Goal: Task Accomplishment & Management: Use online tool/utility

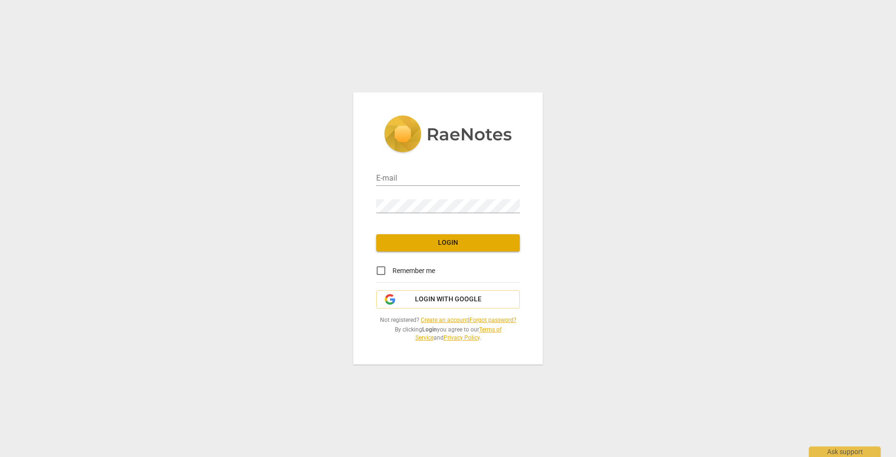
type input "[EMAIL_ADDRESS][PERSON_NAME][DOMAIN_NAME]"
click at [418, 238] on span "Login" at bounding box center [448, 243] width 128 height 10
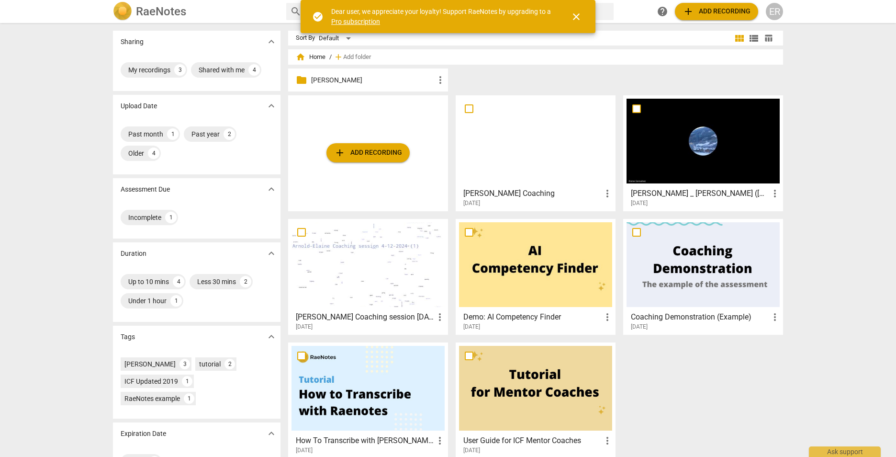
click at [384, 158] on span "add Add recording" at bounding box center [368, 152] width 68 height 11
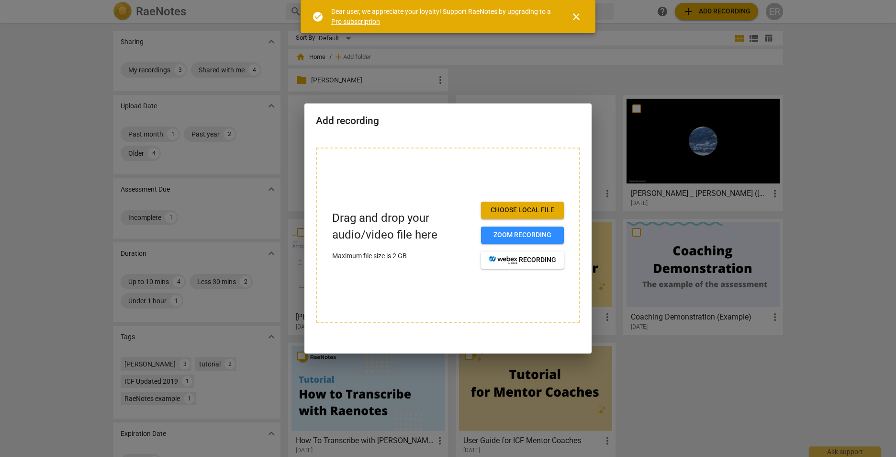
click at [507, 239] on span "Zoom recording" at bounding box center [523, 235] width 68 height 10
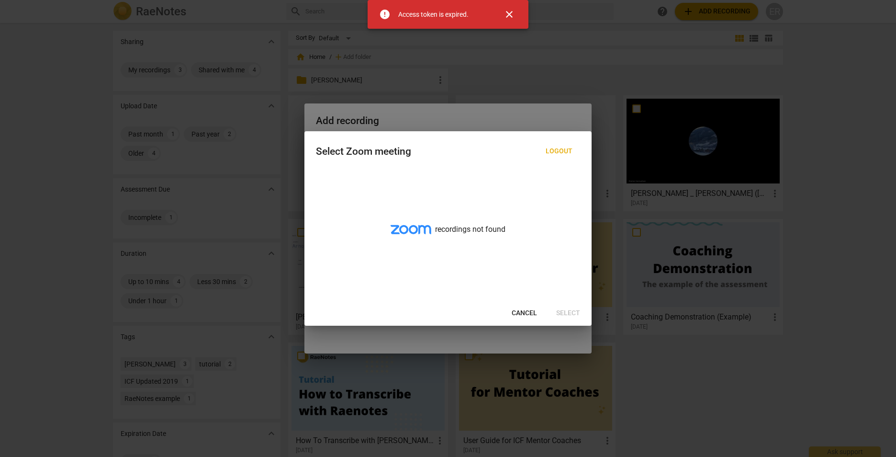
click at [532, 315] on span "Cancel" at bounding box center [524, 313] width 25 height 10
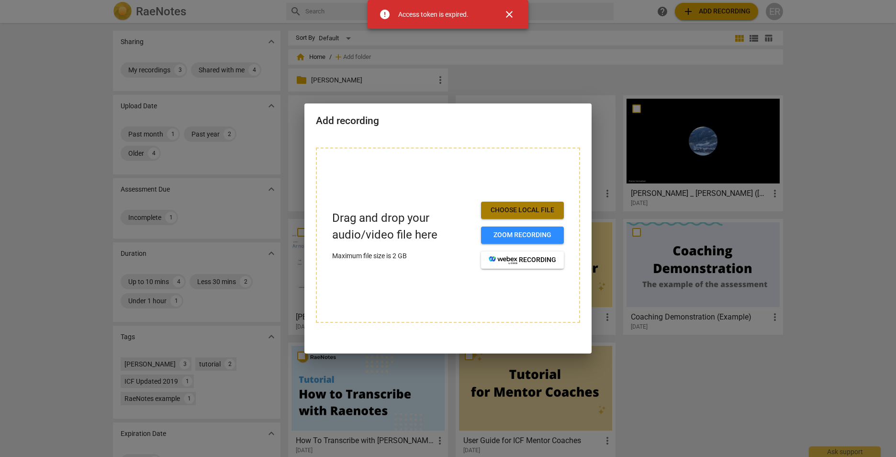
click at [525, 211] on span "Choose local file" at bounding box center [523, 210] width 68 height 10
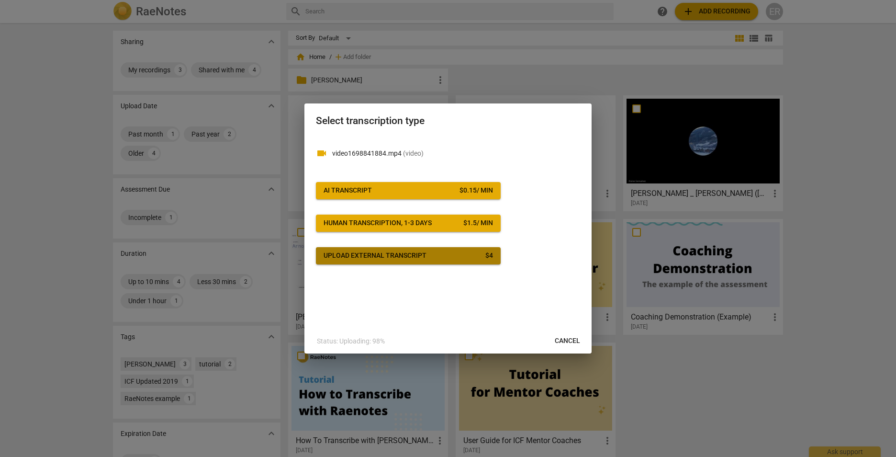
click at [385, 259] on div "Upload external transcript" at bounding box center [375, 256] width 103 height 10
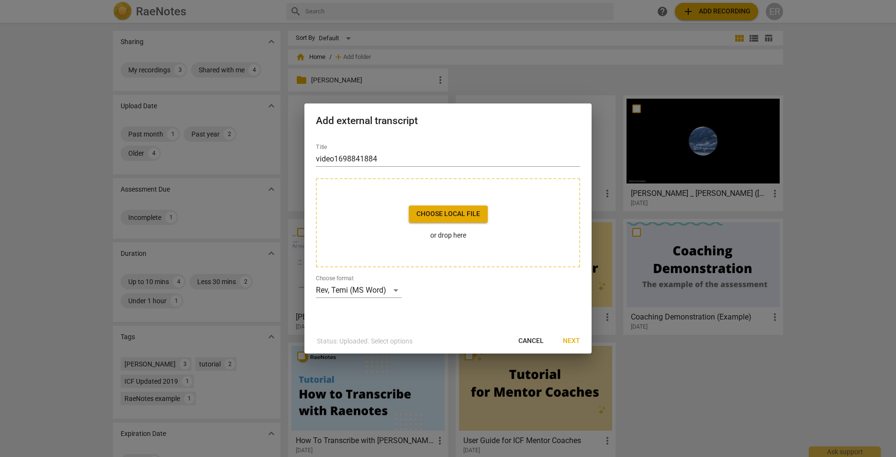
click at [527, 337] on span "Cancel" at bounding box center [530, 341] width 25 height 10
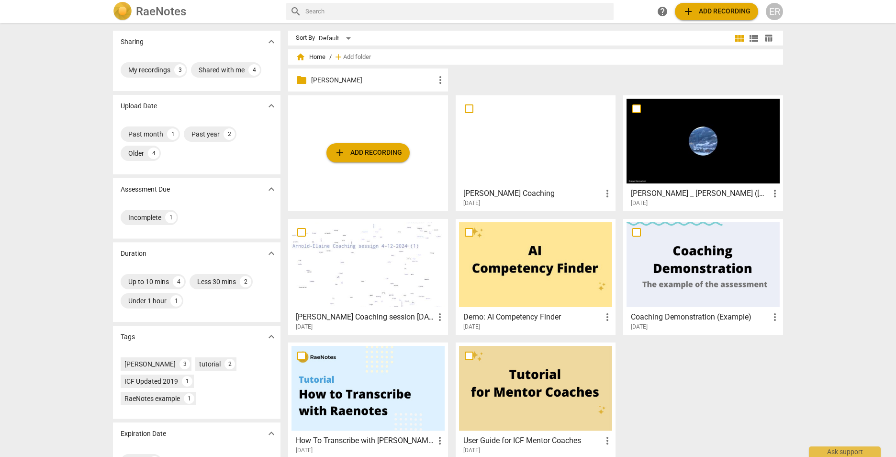
click at [380, 154] on span "add Add recording" at bounding box center [368, 152] width 68 height 11
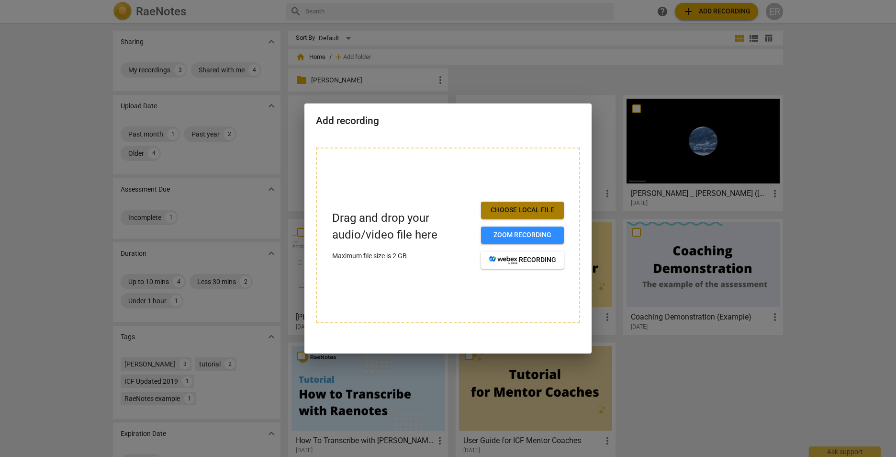
click at [530, 211] on span "Choose local file" at bounding box center [523, 210] width 68 height 10
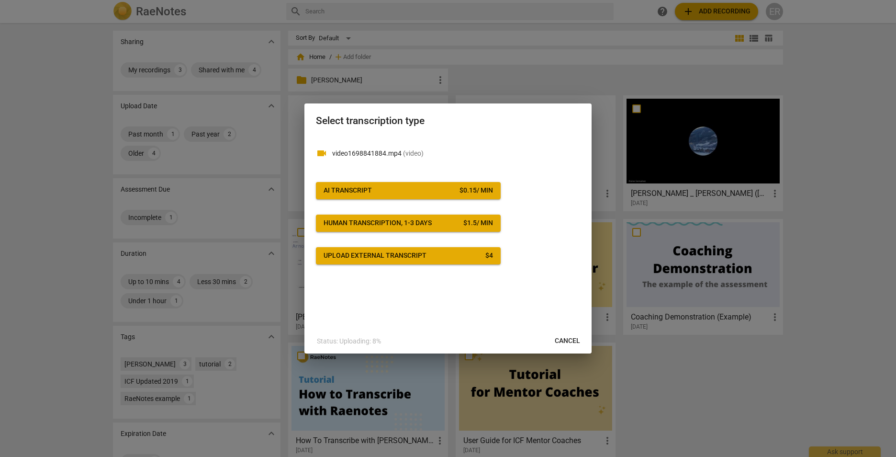
click at [371, 188] on div "AI Transcript" at bounding box center [348, 191] width 48 height 10
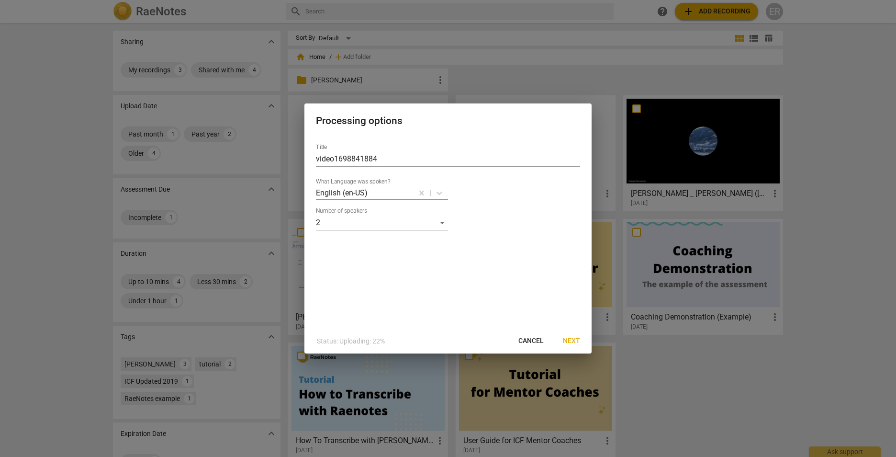
click at [450, 227] on div "Number of speakers 2" at bounding box center [448, 218] width 264 height 23
click at [571, 339] on span "Next" at bounding box center [571, 341] width 17 height 10
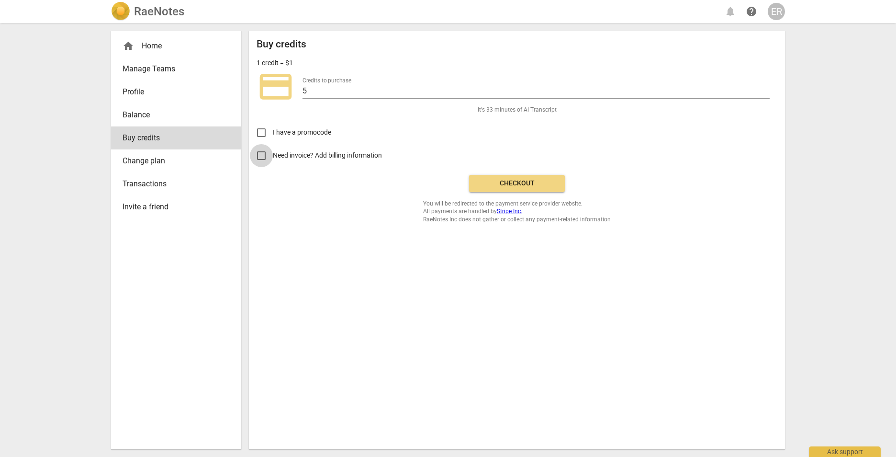
click at [259, 153] on input "Need invoice? Add billing information" at bounding box center [261, 155] width 23 height 23
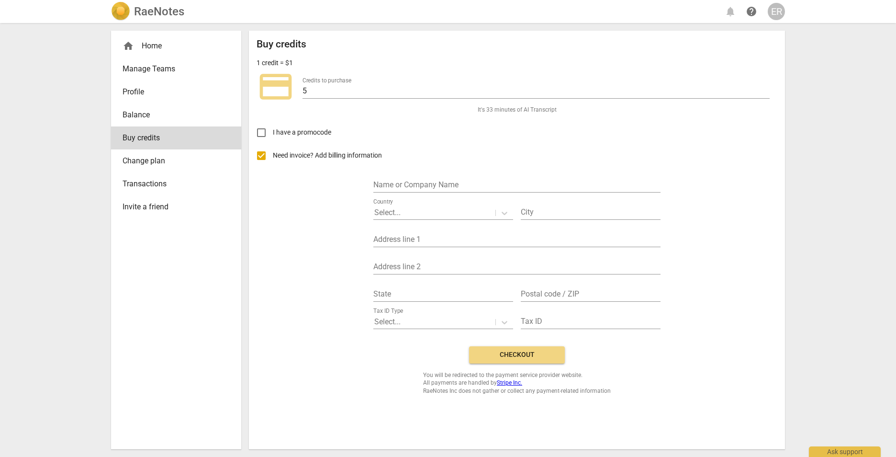
click at [400, 184] on input "text" at bounding box center [516, 186] width 287 height 14
click at [574, 158] on label "Need invoice? Add billing information" at bounding box center [510, 155] width 520 height 23
click at [273, 158] on input "Need invoice? Add billing information" at bounding box center [261, 155] width 23 height 23
checkbox input "false"
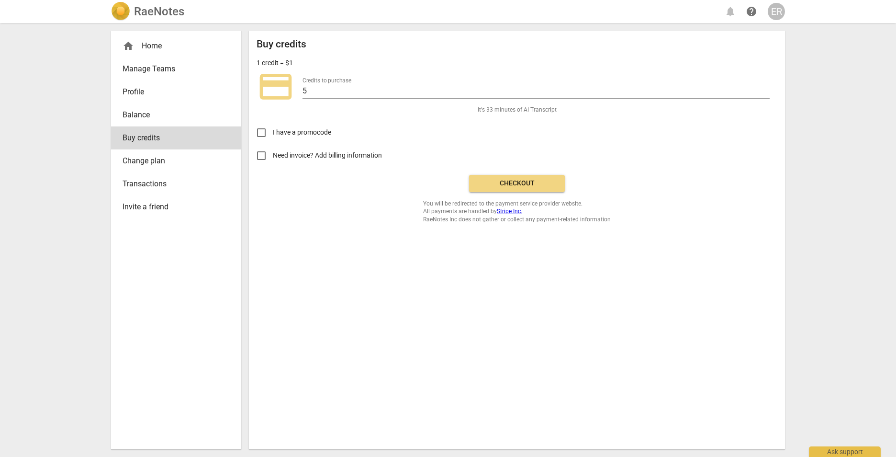
click at [508, 185] on span "Checkout" at bounding box center [517, 184] width 80 height 10
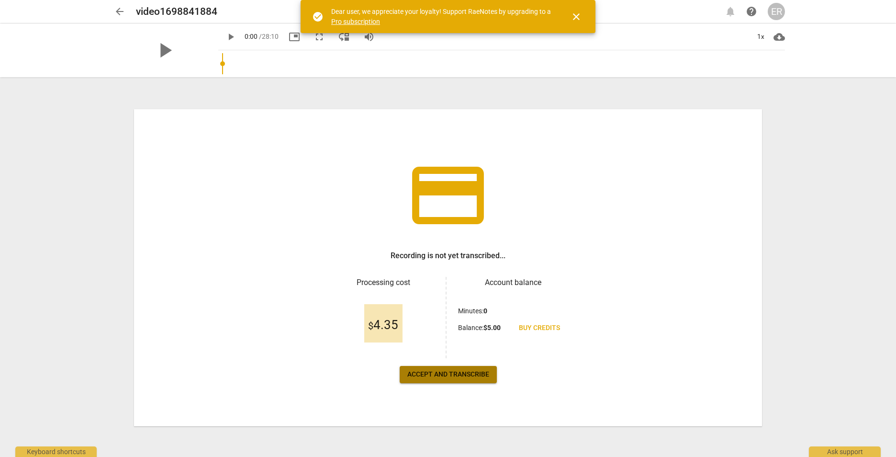
click at [447, 374] on span "Accept and transcribe" at bounding box center [448, 375] width 82 height 10
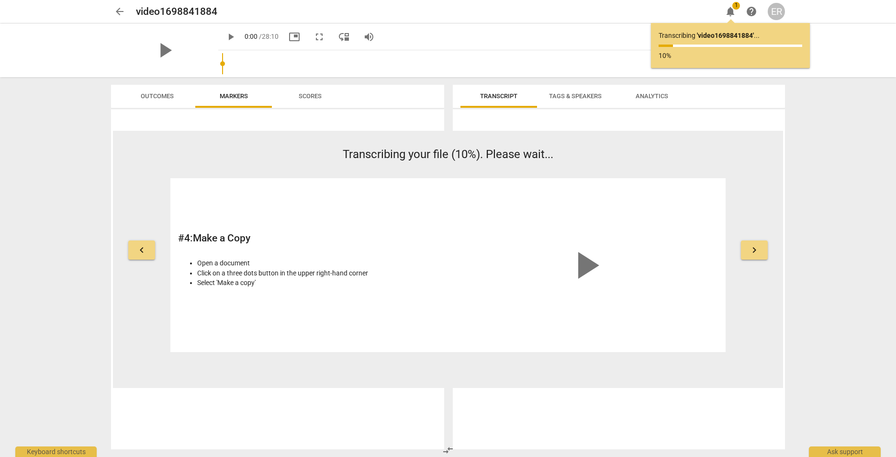
click at [676, 204] on div "play_arrow" at bounding box center [585, 265] width 265 height 158
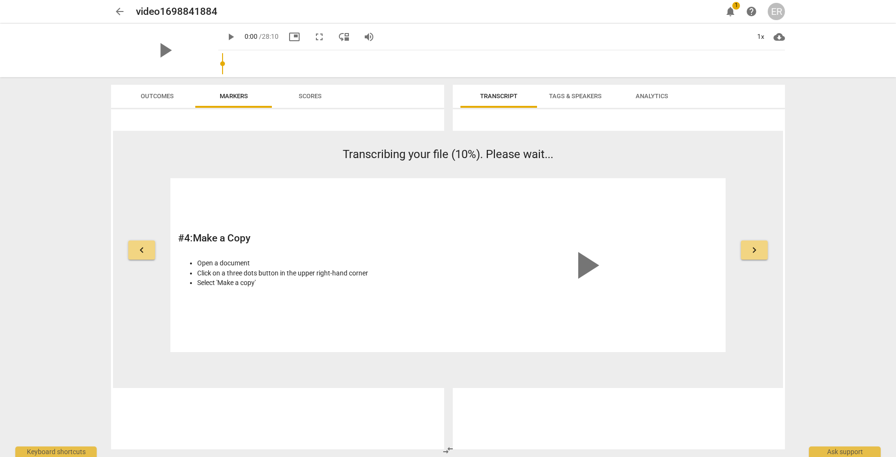
click at [684, 207] on div "play_arrow" at bounding box center [585, 265] width 265 height 158
click at [761, 193] on div "keyboard_arrow_left Transcribing your file (10%). Please wait... # 4 : Make a C…" at bounding box center [448, 248] width 670 height 205
click at [242, 142] on div "keyboard_arrow_left Transcribing your file (10%). Please wait... # 4 : Make a C…" at bounding box center [448, 259] width 670 height 257
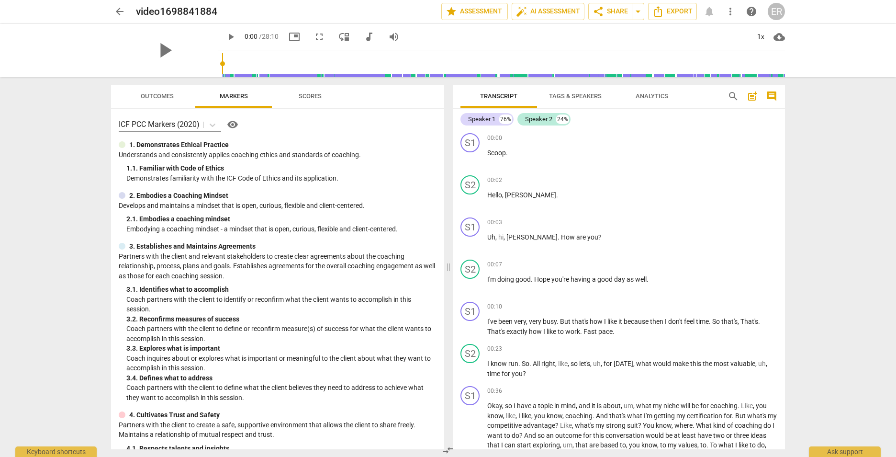
click at [730, 13] on span "more_vert" at bounding box center [730, 11] width 11 height 11
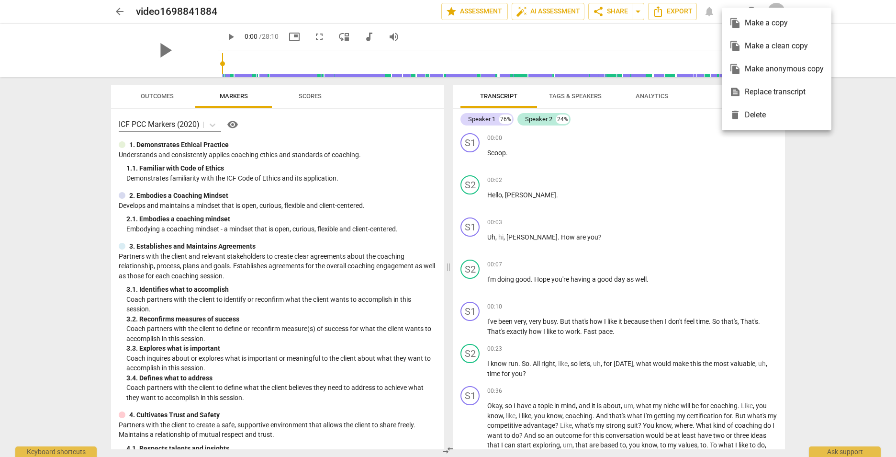
click at [664, 275] on div at bounding box center [448, 228] width 896 height 457
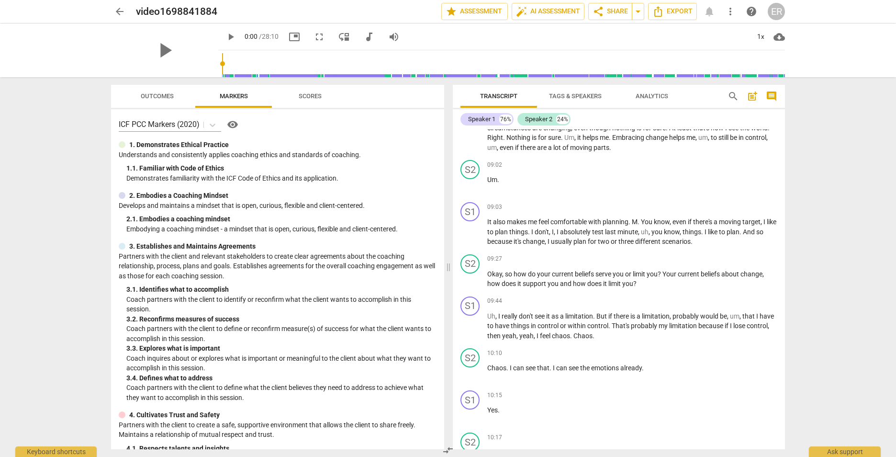
scroll to position [1340, 0]
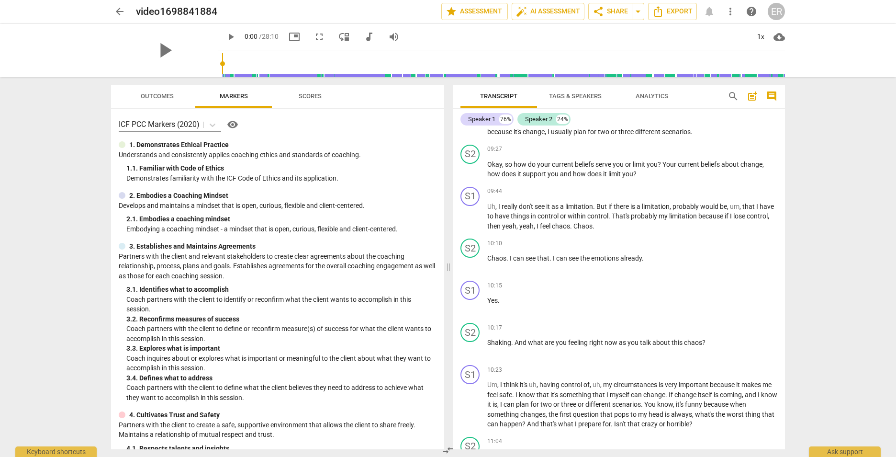
click at [646, 98] on span "Analytics" at bounding box center [652, 95] width 33 height 7
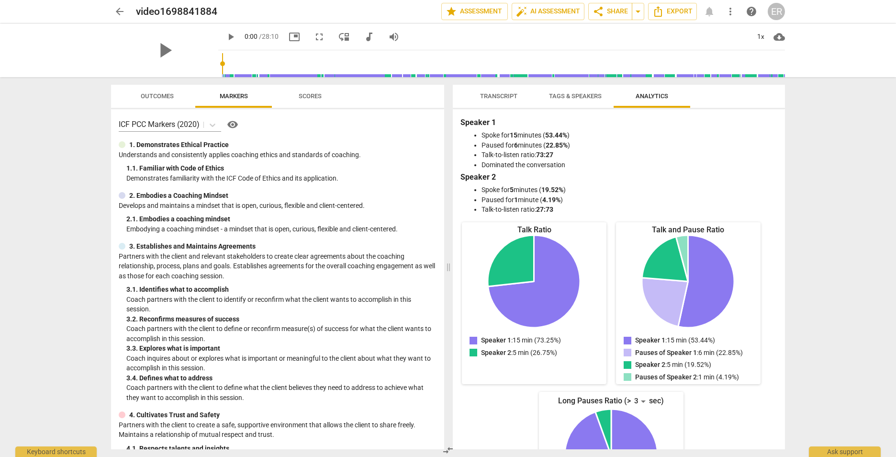
scroll to position [0, 0]
drag, startPoint x: 496, startPoint y: 95, endPoint x: 519, endPoint y: 85, distance: 25.7
click at [497, 95] on span "Transcript" at bounding box center [498, 95] width 37 height 7
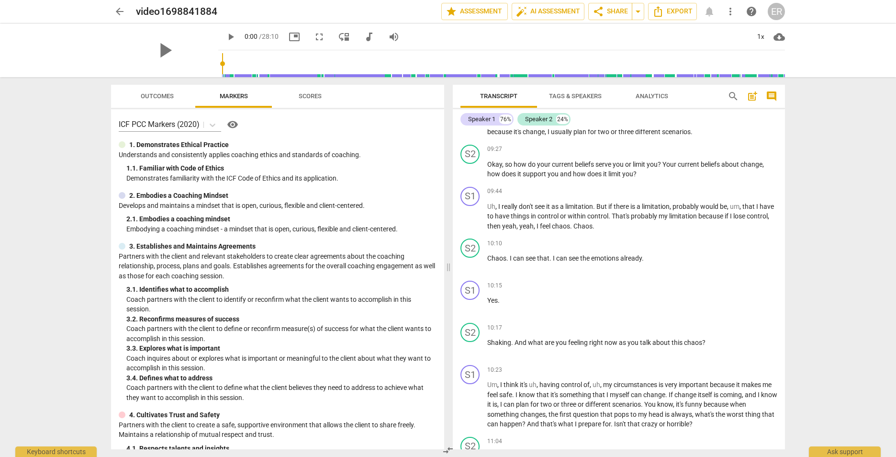
click at [732, 13] on span "more_vert" at bounding box center [730, 11] width 11 height 11
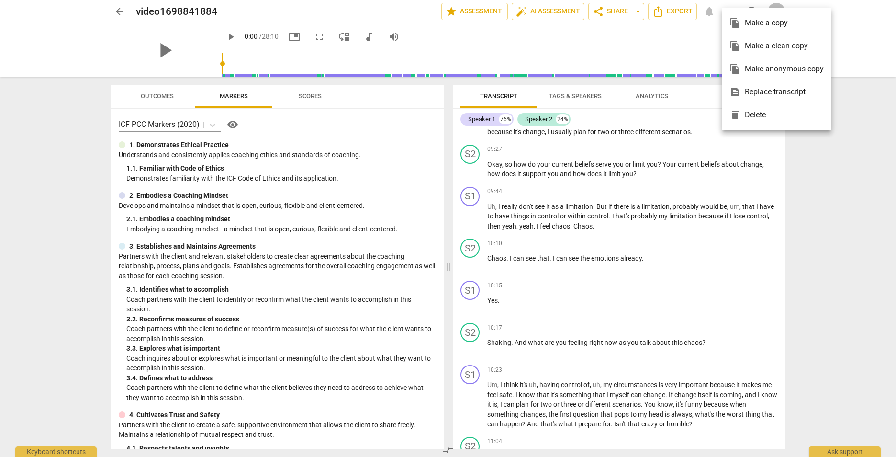
click at [757, 22] on div "file_copy Make a copy" at bounding box center [777, 22] width 94 height 23
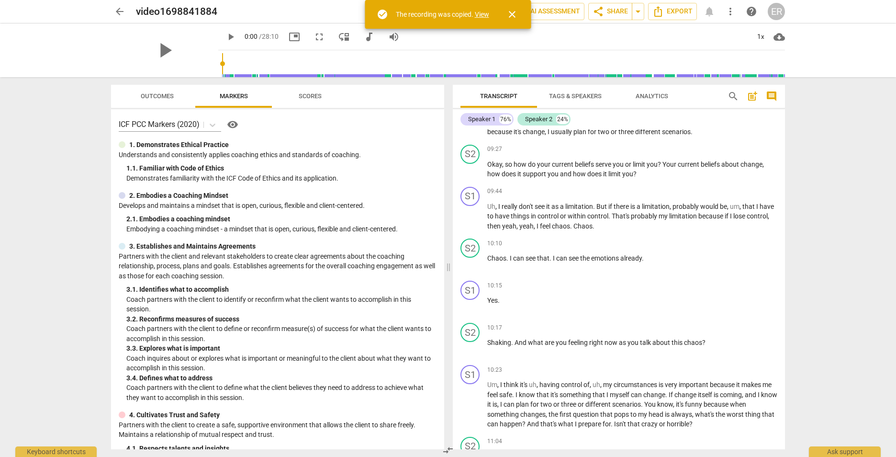
click at [477, 12] on link "View" at bounding box center [482, 15] width 14 height 8
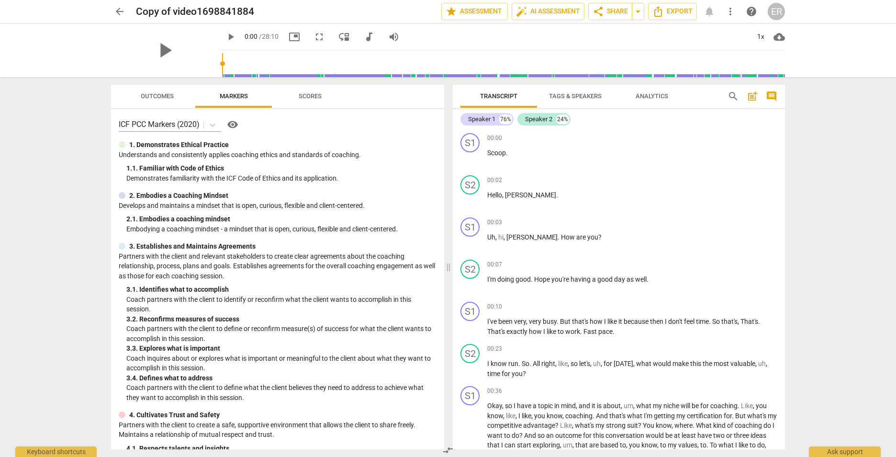
click at [679, 16] on span "Export" at bounding box center [673, 11] width 40 height 11
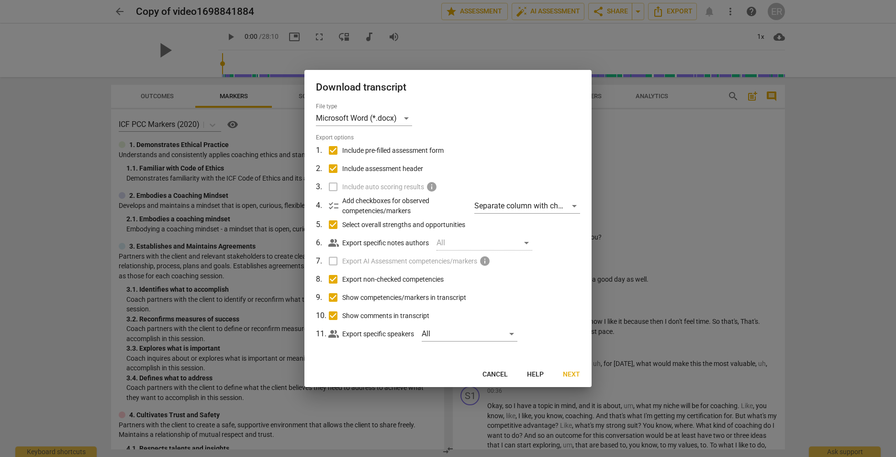
click at [567, 375] on span "Next" at bounding box center [571, 375] width 17 height 10
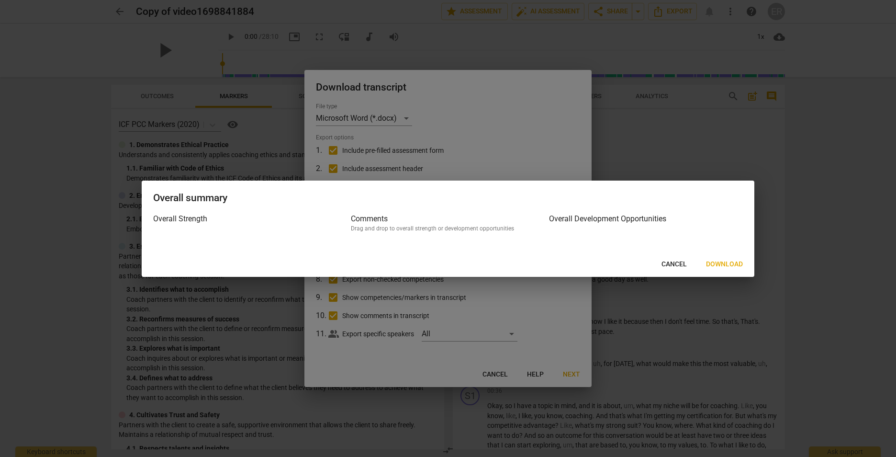
click at [725, 265] on span "Download" at bounding box center [724, 264] width 37 height 10
